Goal: Task Accomplishment & Management: Manage account settings

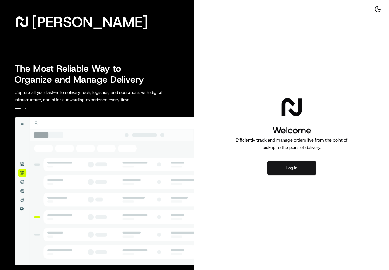
click at [288, 166] on button "Log in" at bounding box center [291, 168] width 49 height 15
